Goal: Find contact information: Find contact information

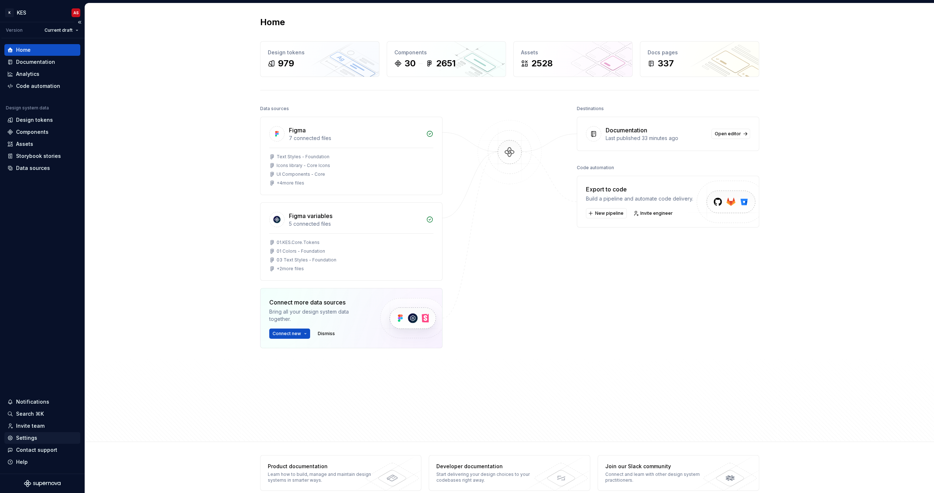
click at [31, 438] on div "Settings" at bounding box center [26, 437] width 21 height 7
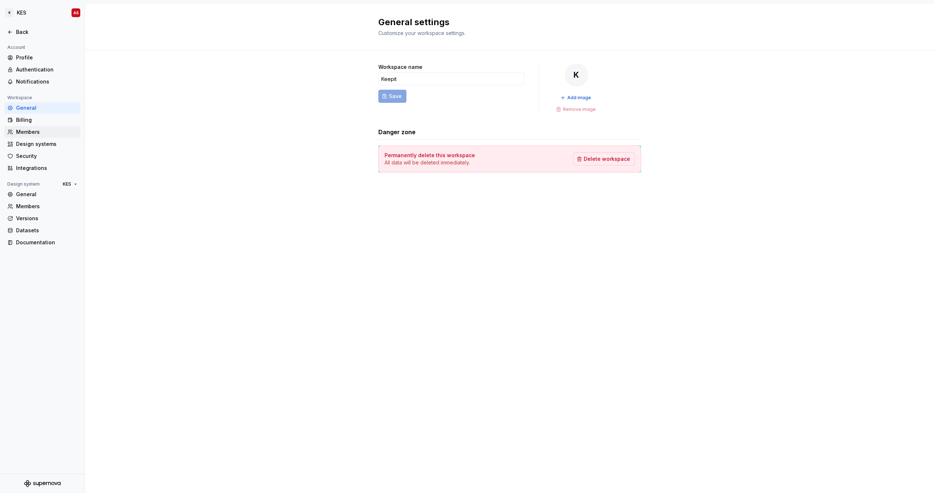
click at [24, 129] on div "Members" at bounding box center [46, 131] width 61 height 7
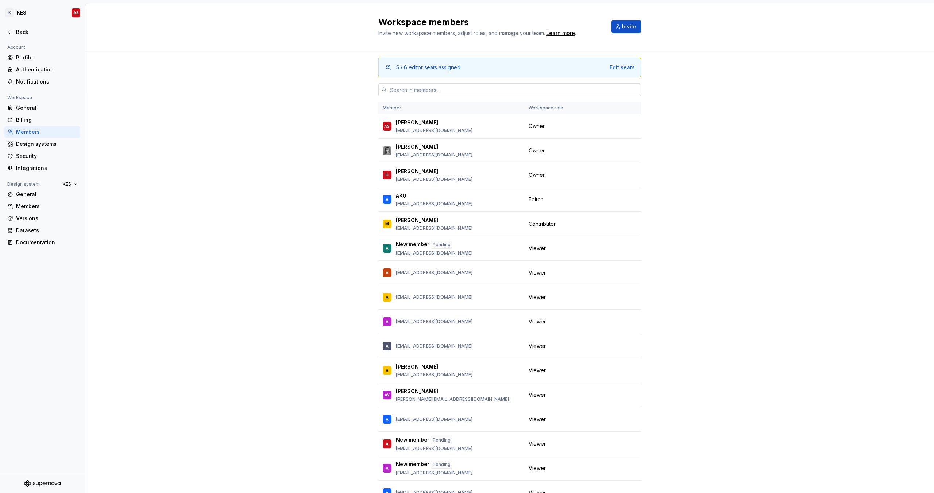
click at [426, 89] on input "text" at bounding box center [514, 89] width 254 height 13
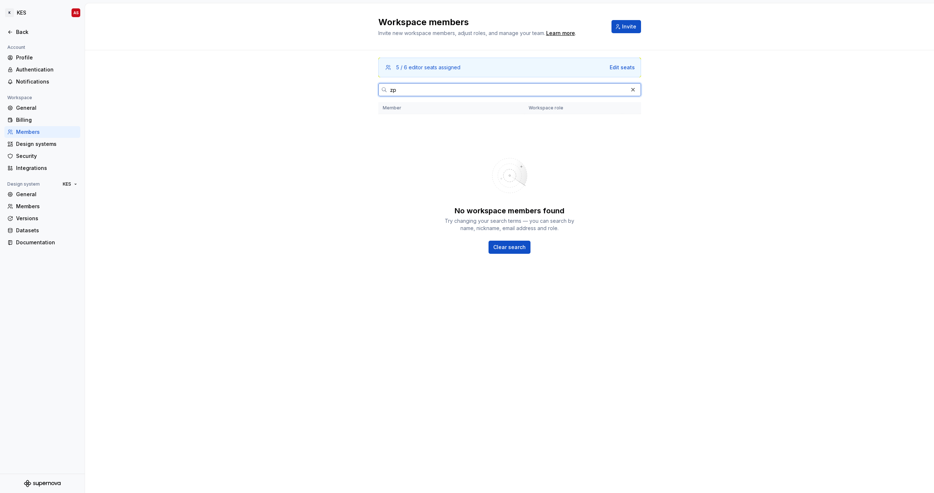
type input "z"
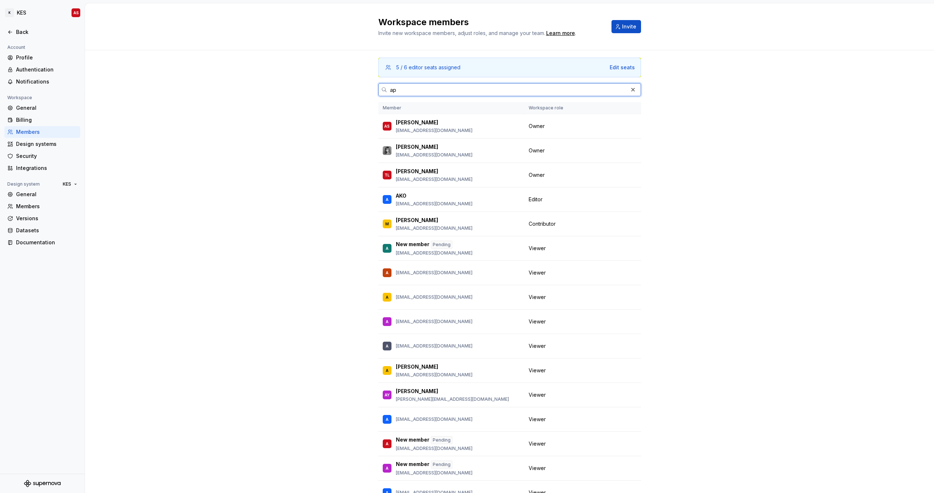
type input "apo"
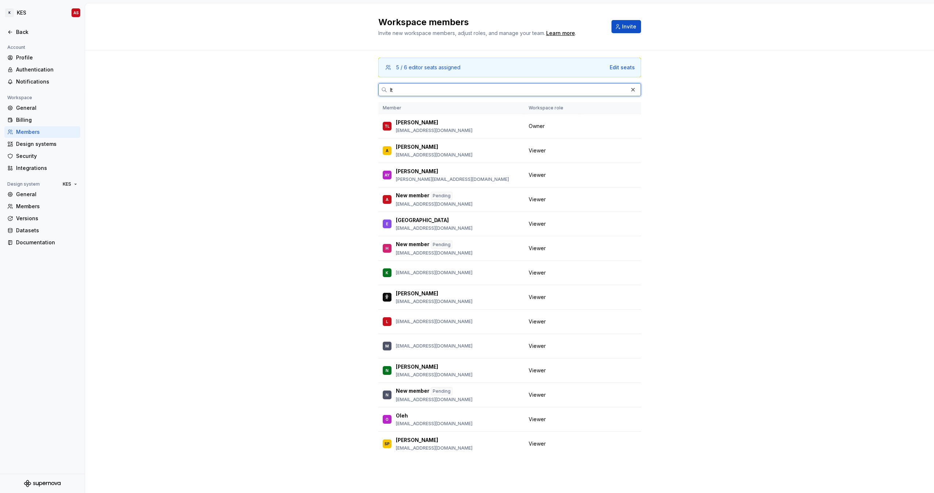
type input "lth"
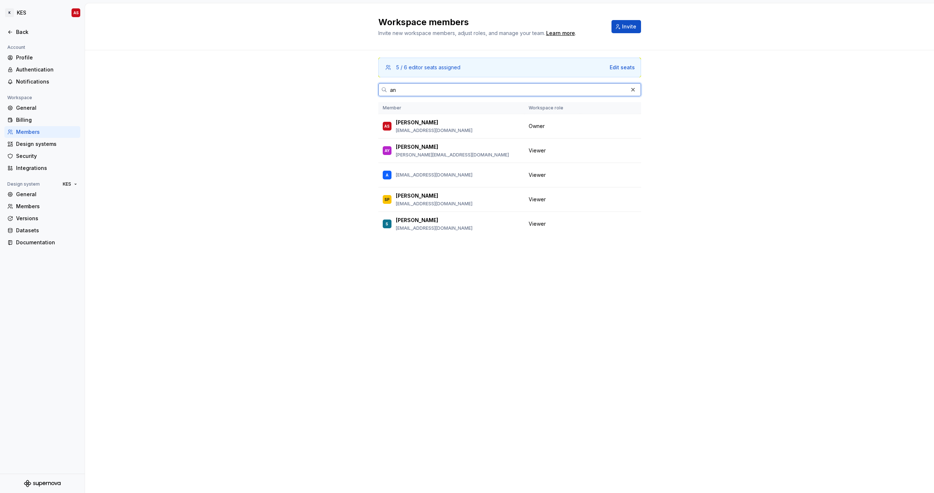
type input "anp"
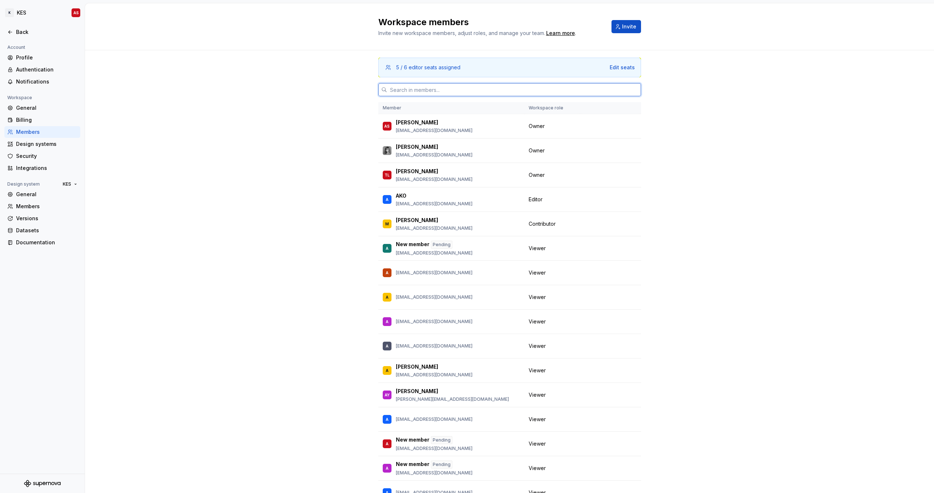
click at [424, 87] on input "text" at bounding box center [514, 89] width 254 height 13
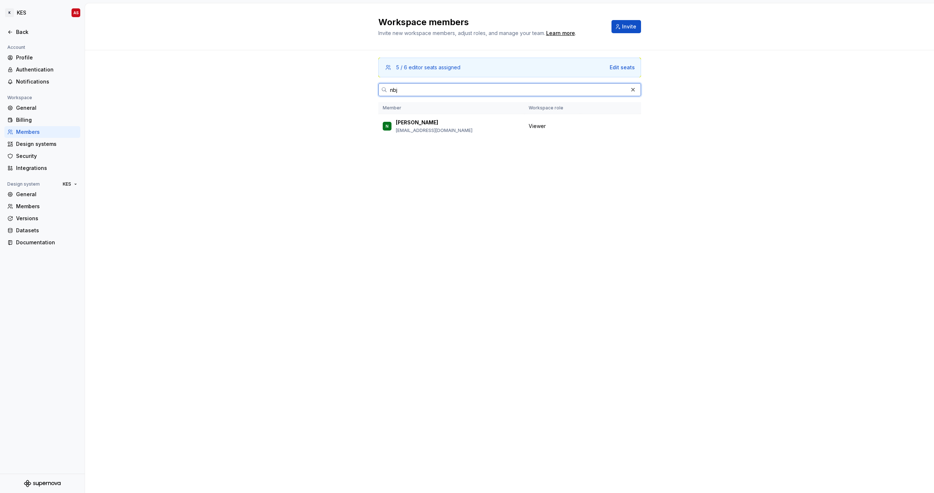
type input "nbj"
click at [75, 10] on html "K KES AS Back Account Profile Authentication Notifications Workspace General Bi…" at bounding box center [467, 246] width 934 height 493
click at [49, 55] on div "Sign out" at bounding box center [61, 52] width 90 height 7
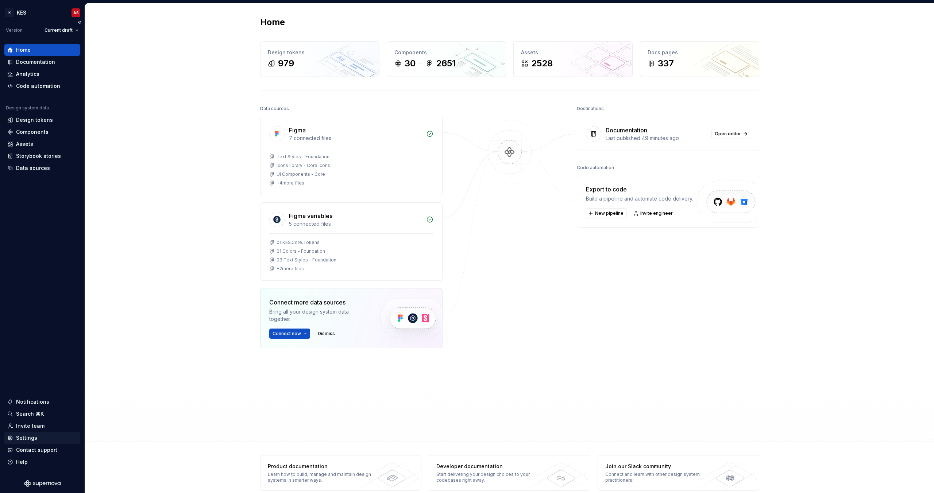
click at [28, 438] on div "Settings" at bounding box center [26, 437] width 21 height 7
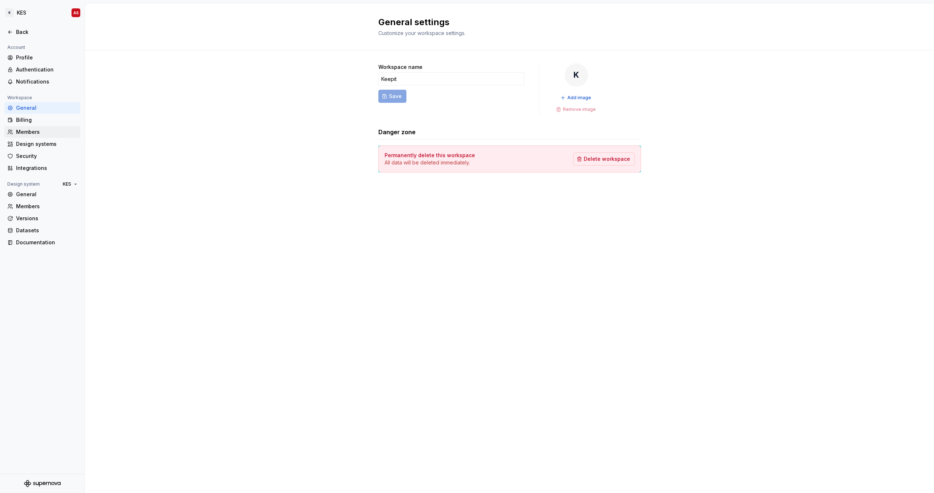
click at [35, 130] on div "Members" at bounding box center [46, 131] width 61 height 7
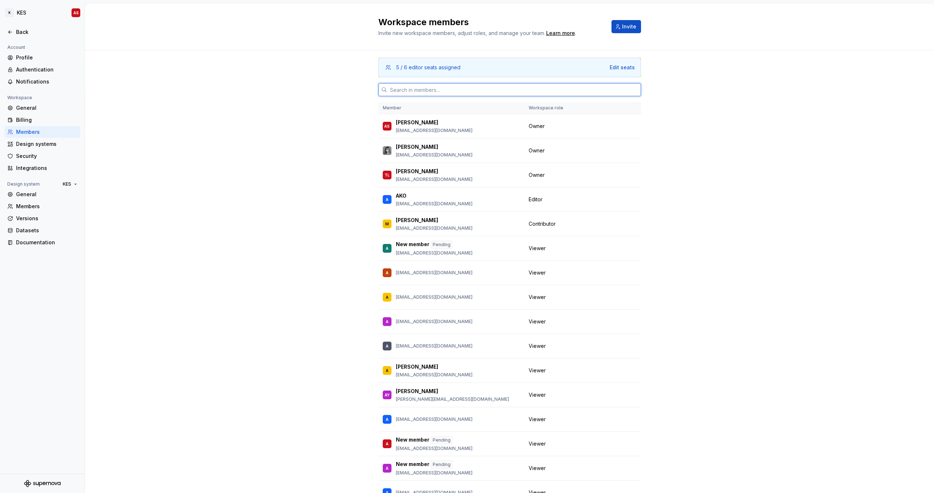
click at [408, 90] on input "text" at bounding box center [514, 89] width 254 height 13
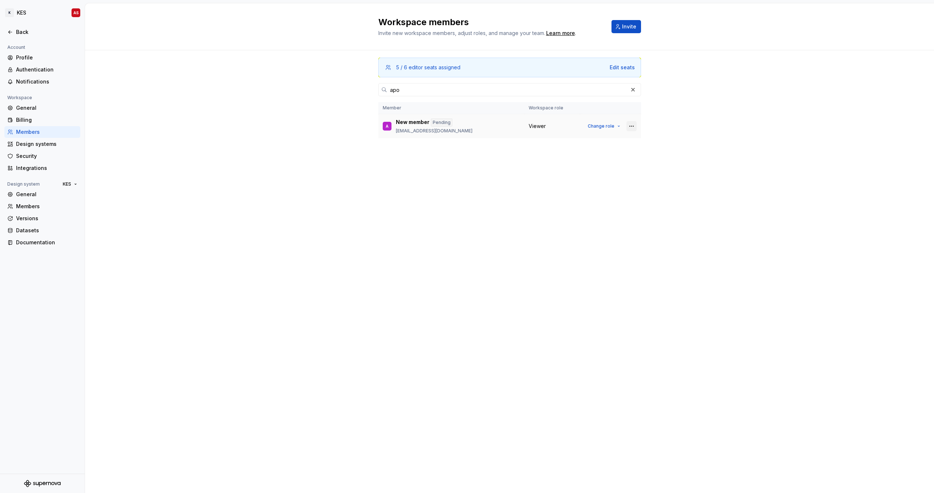
click at [630, 128] on button "button" at bounding box center [631, 126] width 10 height 10
click at [486, 143] on div "5 / 6 editor seats assigned Edit seats apo Member Workspace role A New member P…" at bounding box center [509, 108] width 263 height 116
click at [628, 126] on button "button" at bounding box center [631, 126] width 10 height 10
click at [619, 143] on div "Send invitation again" at bounding box center [593, 140] width 77 height 7
drag, startPoint x: 409, startPoint y: 93, endPoint x: 320, endPoint y: 93, distance: 88.6
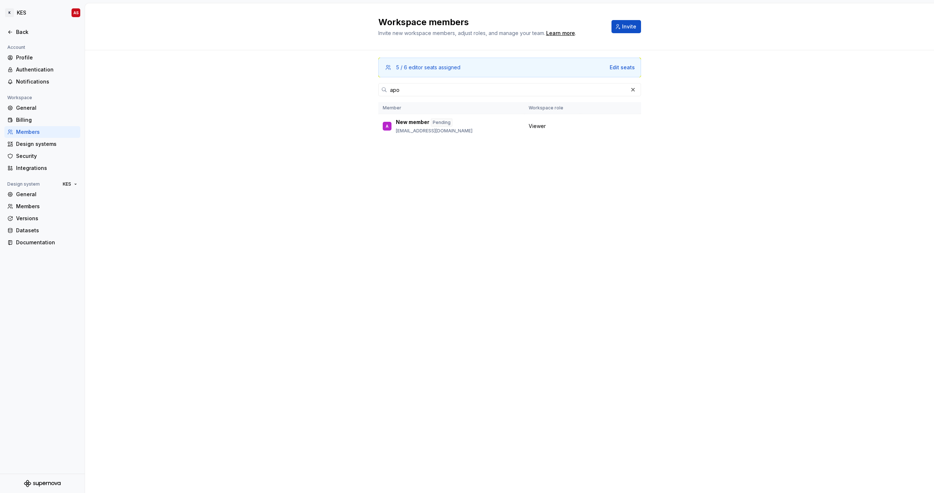
click at [330, 93] on div "5 / 6 editor seats assigned Edit seats apo Member Workspace role A New member P…" at bounding box center [509, 108] width 849 height 116
click at [632, 125] on button "button" at bounding box center [631, 126] width 10 height 10
click at [457, 125] on div "A anp@keepit.com" at bounding box center [451, 126] width 137 height 15
drag, startPoint x: 433, startPoint y: 126, endPoint x: 391, endPoint y: 126, distance: 41.2
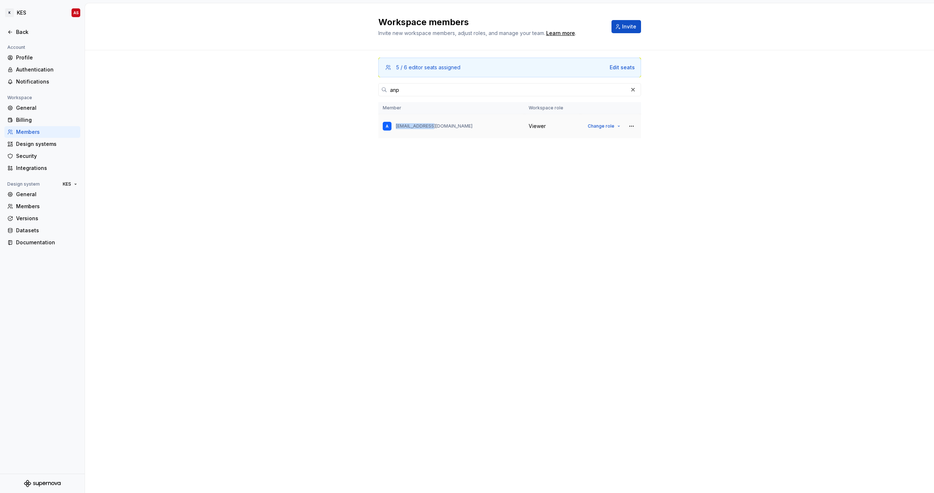
click at [391, 126] on div "A anp@keepit.com" at bounding box center [451, 126] width 137 height 15
copy div "anp@keepit.com"
drag, startPoint x: 412, startPoint y: 89, endPoint x: 316, endPoint y: 89, distance: 95.6
click at [316, 89] on div "5 / 6 editor seats assigned Edit seats anp Member Workspace role A anp@keepit.c…" at bounding box center [509, 108] width 849 height 116
click at [423, 262] on div "Workspace members Invite new workspace members, adjust roles, and manage your t…" at bounding box center [509, 248] width 849 height 490
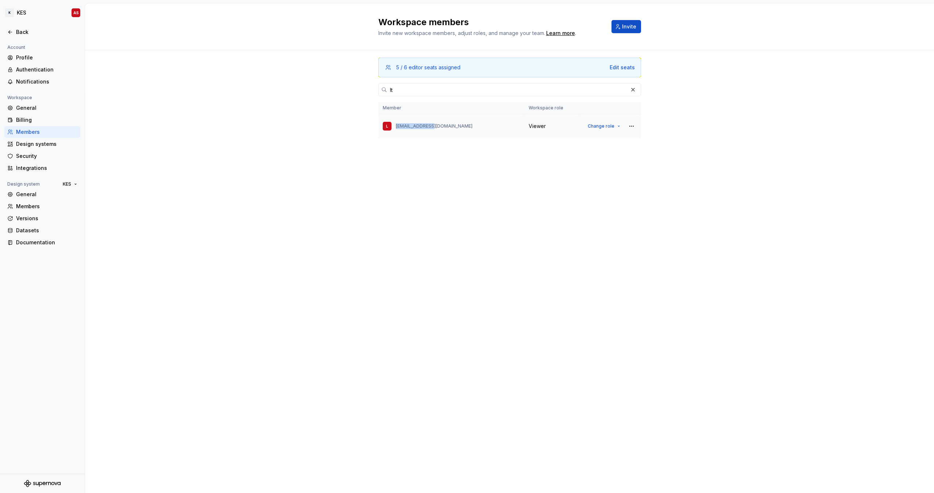
drag, startPoint x: 435, startPoint y: 127, endPoint x: 390, endPoint y: 127, distance: 45.2
click at [390, 127] on div "L lth@keepit.com" at bounding box center [451, 126] width 137 height 15
copy div "lth@keepit.com"
drag, startPoint x: 412, startPoint y: 90, endPoint x: 320, endPoint y: 84, distance: 92.5
click at [322, 84] on div "5 / 6 editor seats assigned Edit seats lt Member Workspace role L lth@keepit.co…" at bounding box center [509, 108] width 849 height 116
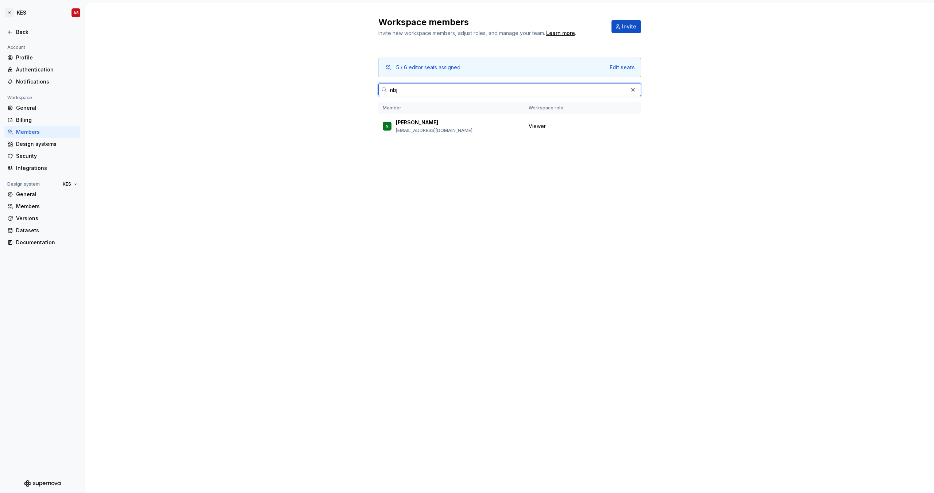
type input "nbj"
click at [386, 194] on div "Workspace members Invite new workspace members, adjust roles, and manage your t…" at bounding box center [509, 248] width 849 height 490
drag, startPoint x: 432, startPoint y: 129, endPoint x: 391, endPoint y: 129, distance: 40.9
click at [391, 129] on div "N Niels nbj@keepit.com" at bounding box center [451, 126] width 137 height 15
click at [407, 142] on div "5 / 6 editor seats assigned Edit seats nbj Member Workspace role N Niels nbj@ke…" at bounding box center [509, 108] width 263 height 116
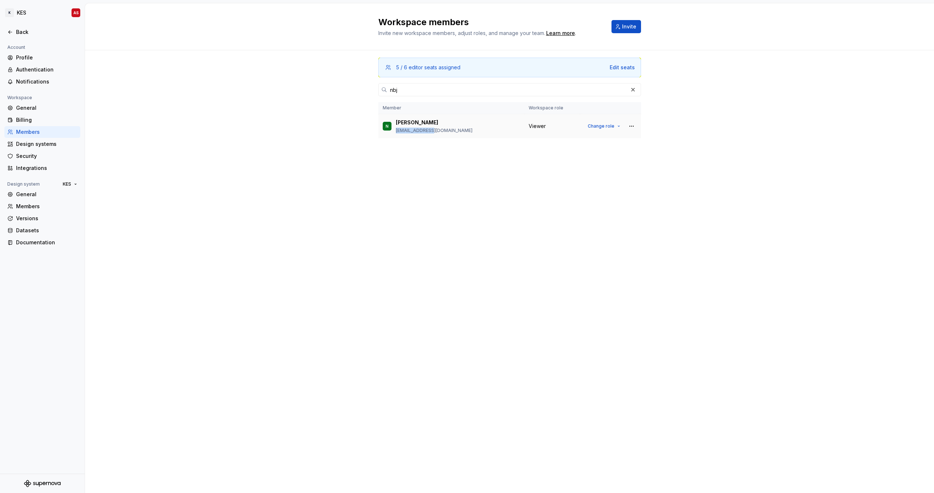
drag, startPoint x: 432, startPoint y: 129, endPoint x: 396, endPoint y: 130, distance: 35.8
click at [396, 130] on div "N Niels nbj@keepit.com" at bounding box center [451, 126] width 137 height 15
copy p "nbj@keepit.com"
